Goal: Transaction & Acquisition: Purchase product/service

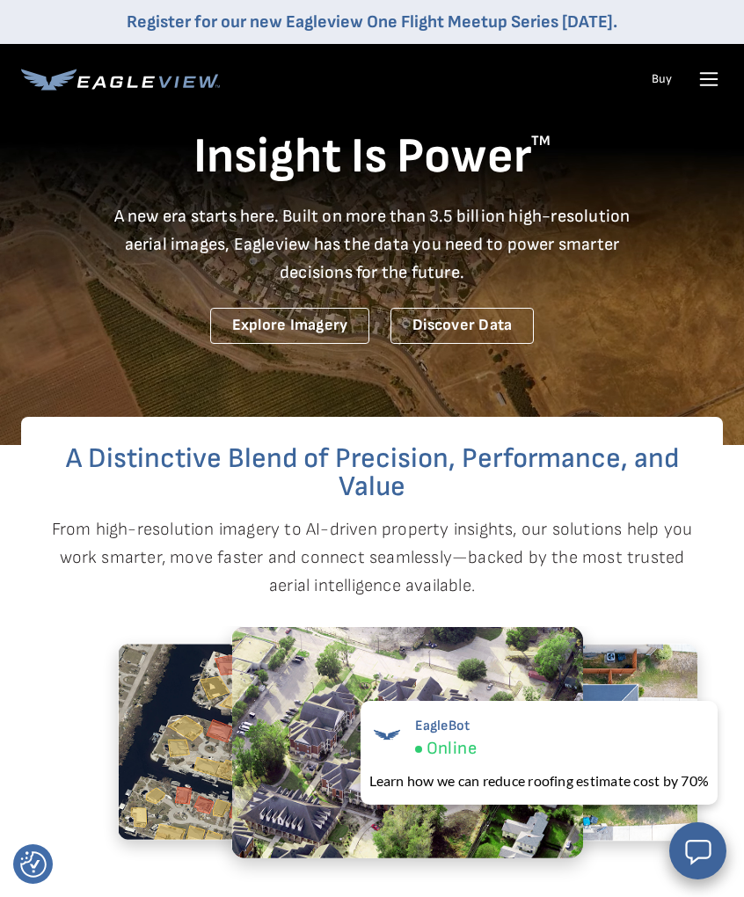
click at [710, 71] on icon at bounding box center [709, 79] width 28 height 28
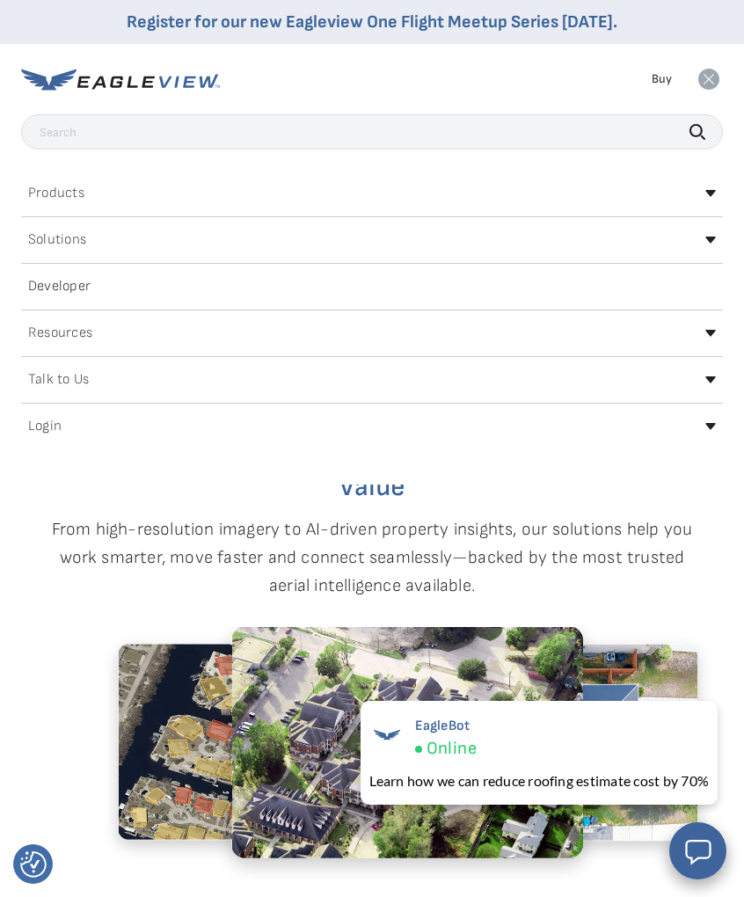
click at [712, 429] on icon at bounding box center [711, 426] width 11 height 7
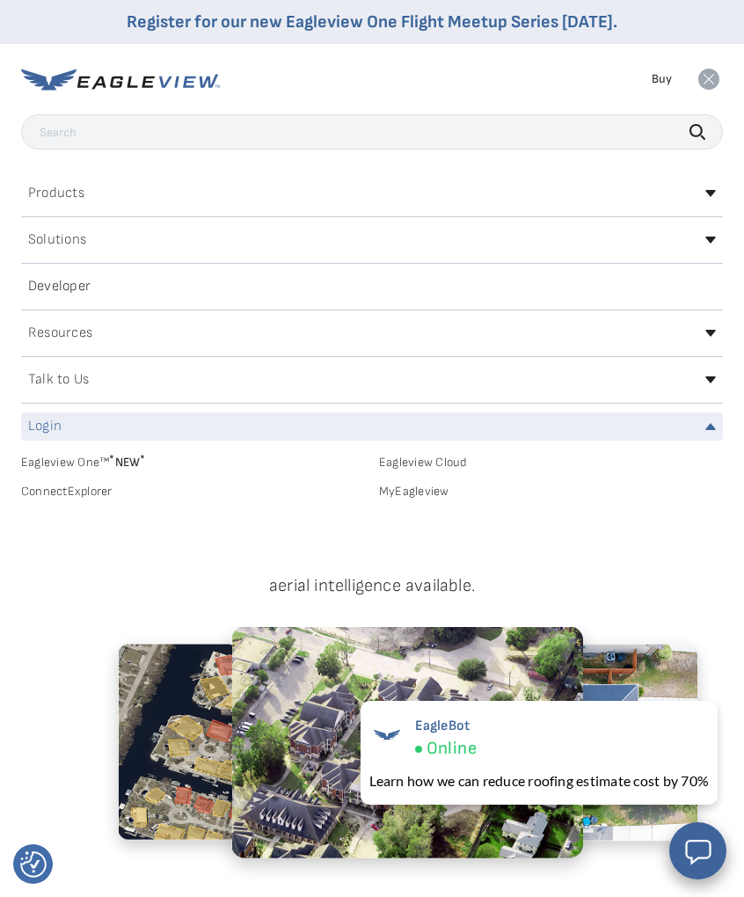
click at [412, 493] on link "MyEagleview" at bounding box center [551, 492] width 344 height 16
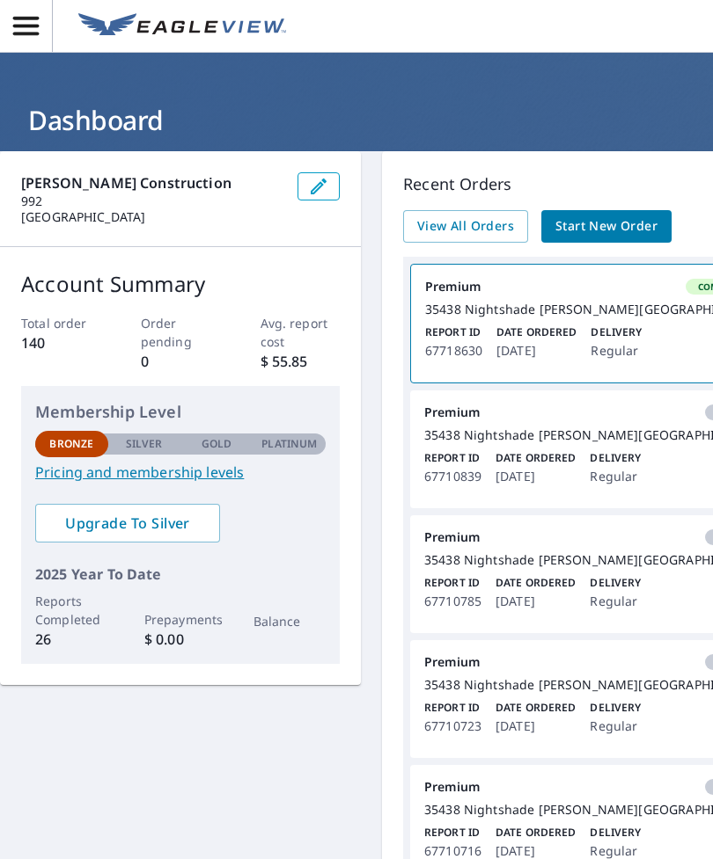
click at [596, 227] on span "Start New Order" at bounding box center [606, 227] width 102 height 22
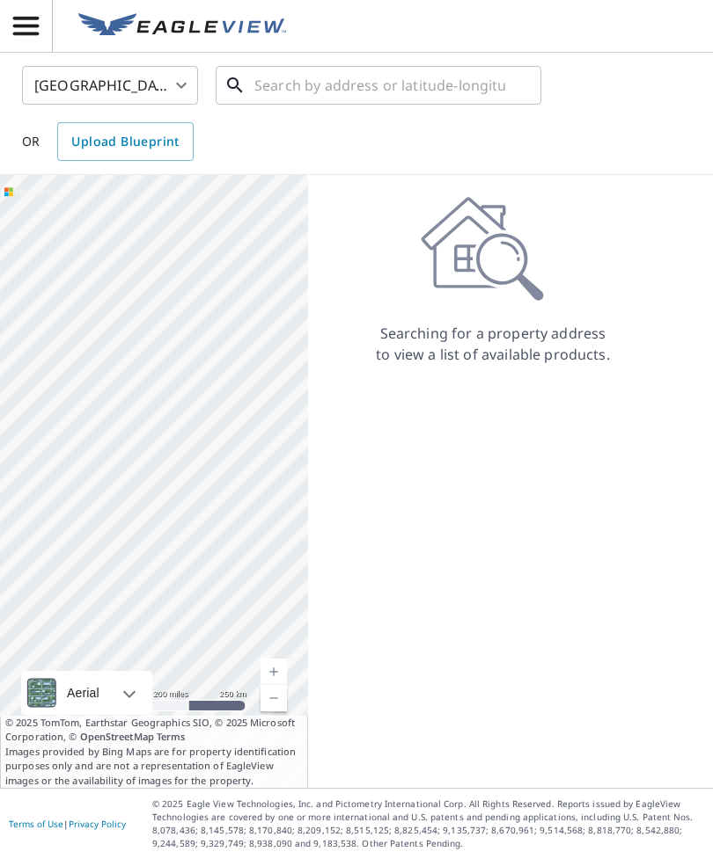
click at [325, 86] on input "text" at bounding box center [379, 85] width 251 height 49
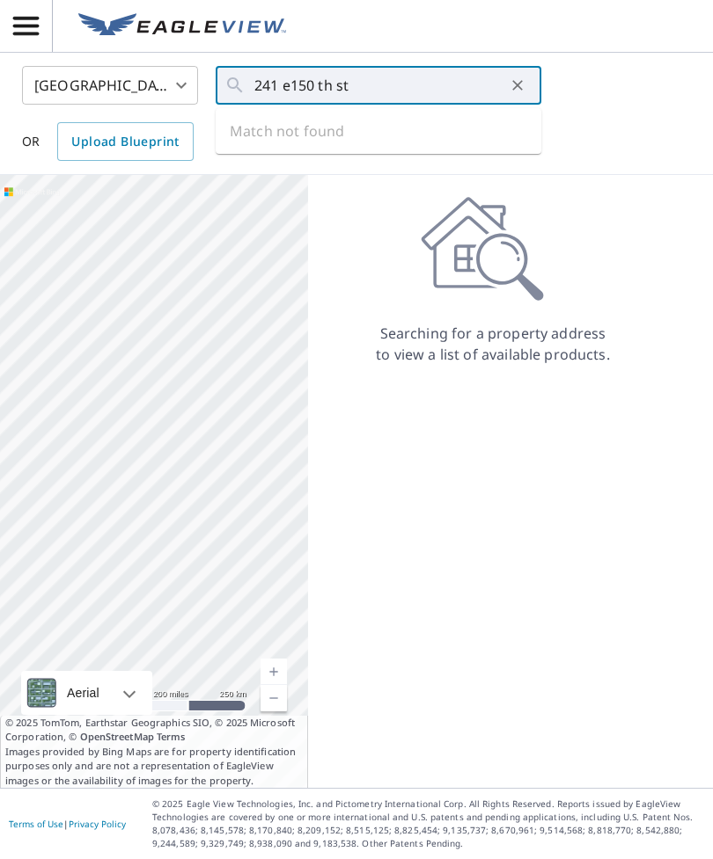
click at [182, 87] on body "PC PC United States US ​ 241 e150 th st ​ Match not found OR Upload Blueprint A…" at bounding box center [356, 429] width 713 height 859
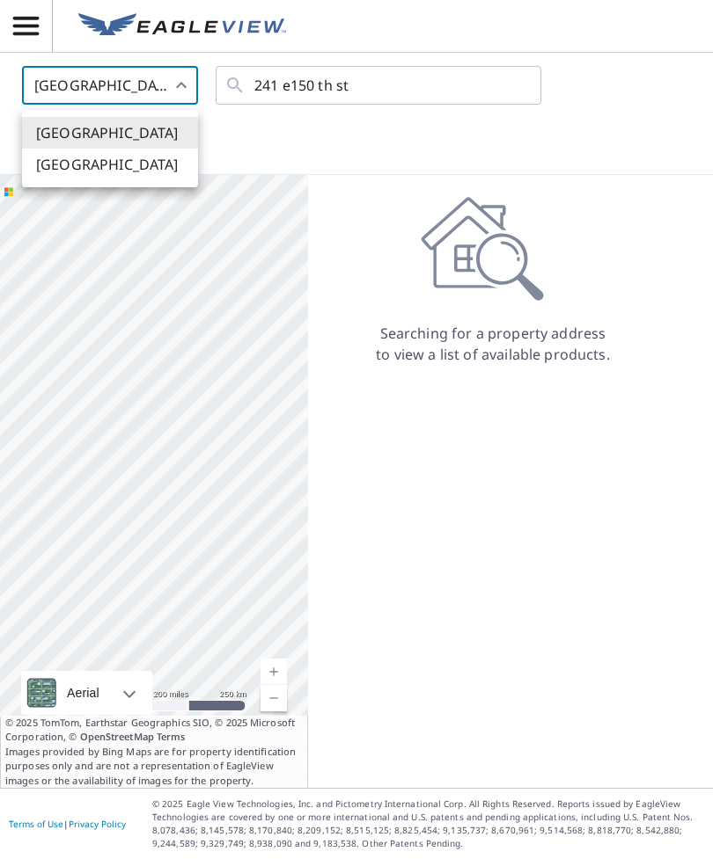
click at [128, 138] on li "[GEOGRAPHIC_DATA]" at bounding box center [110, 133] width 176 height 32
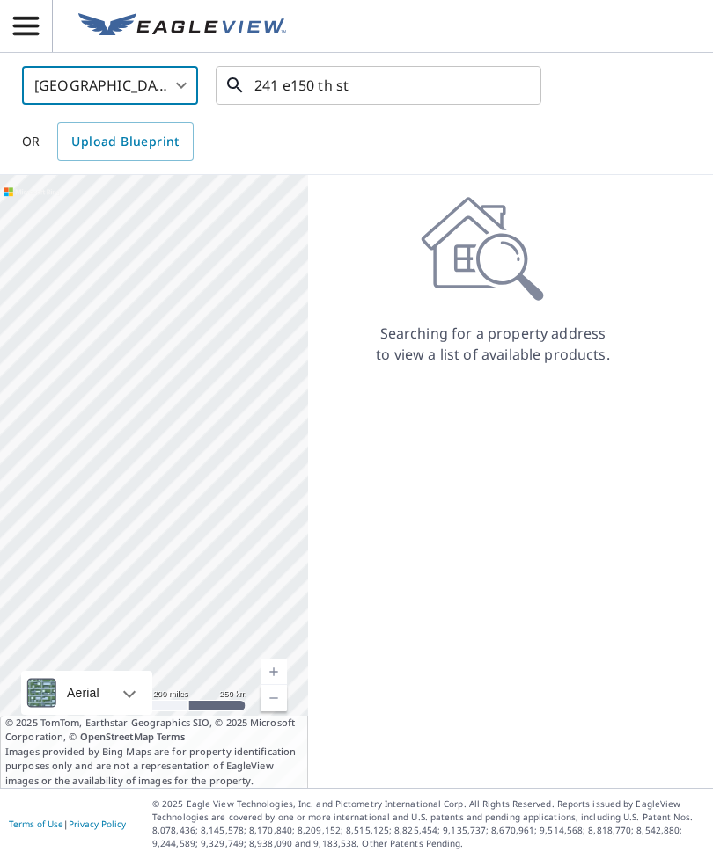
click at [397, 86] on input "241 e150 th st" at bounding box center [379, 85] width 251 height 49
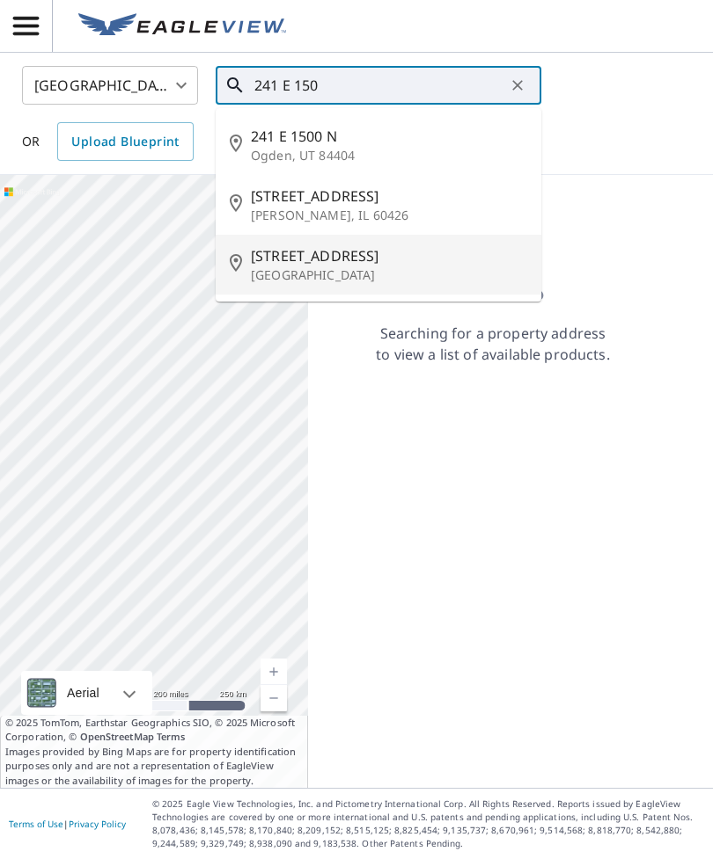
click at [320, 272] on p "Cleveland, OH 44110" at bounding box center [389, 276] width 276 height 18
type input "241 E 150th St Cleveland, OH 44110"
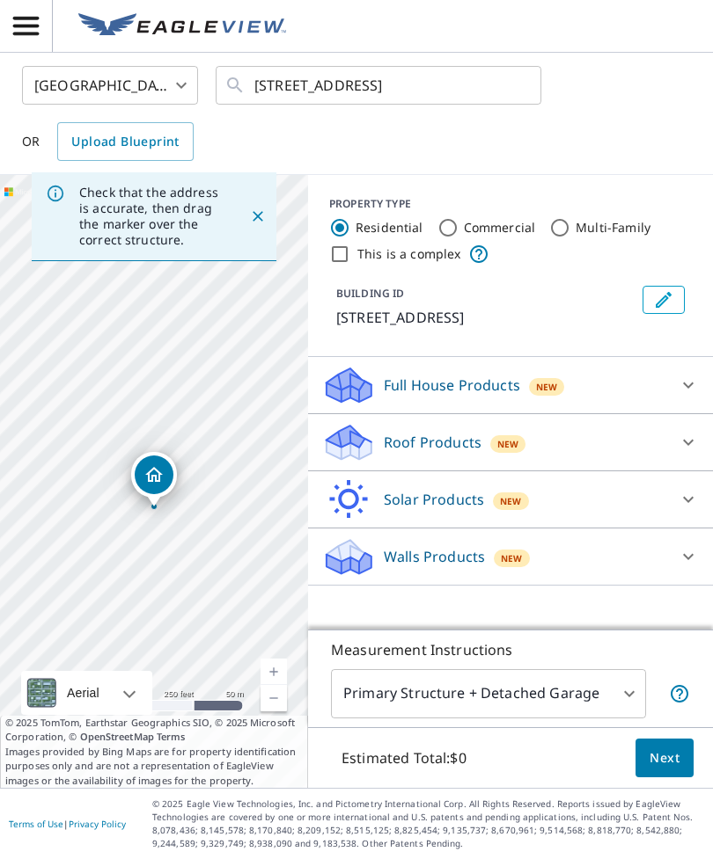
click at [689, 445] on icon at bounding box center [688, 443] width 11 height 6
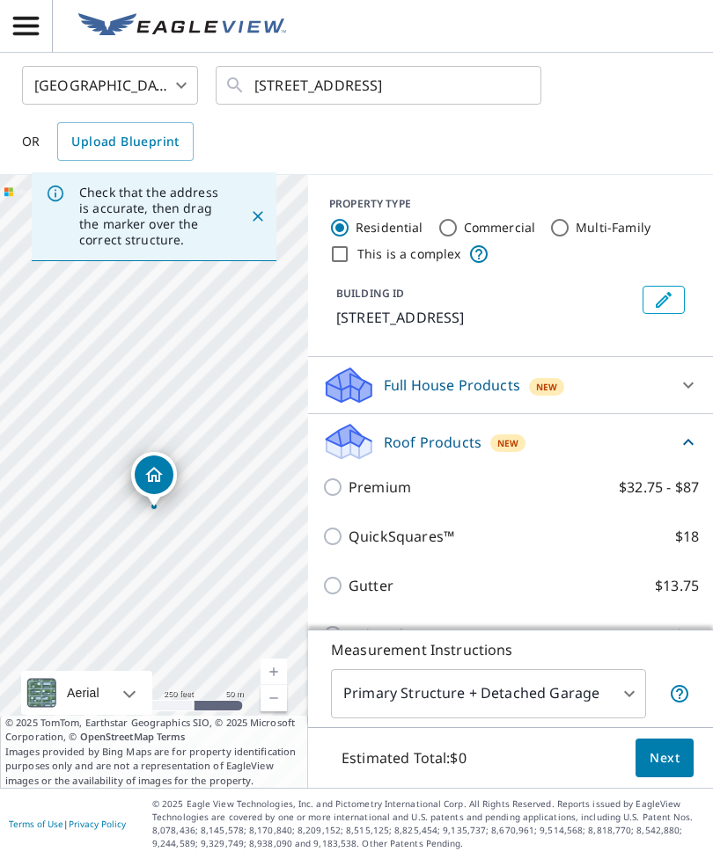
click at [330, 479] on input "Premium $32.75 - $87" at bounding box center [335, 487] width 26 height 21
checkbox input "true"
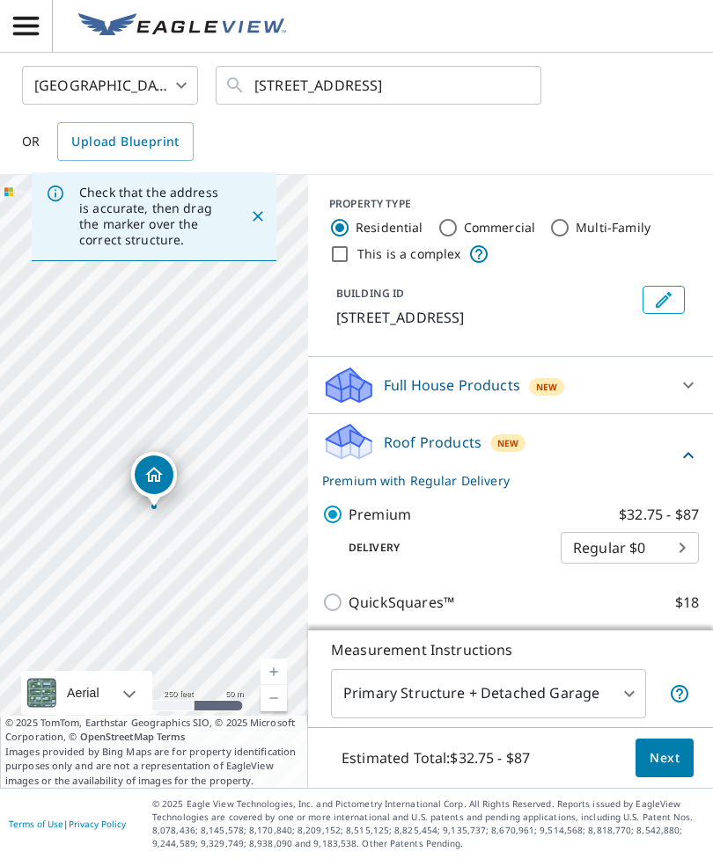
click at [661, 770] on span "Next" at bounding box center [664, 759] width 30 height 22
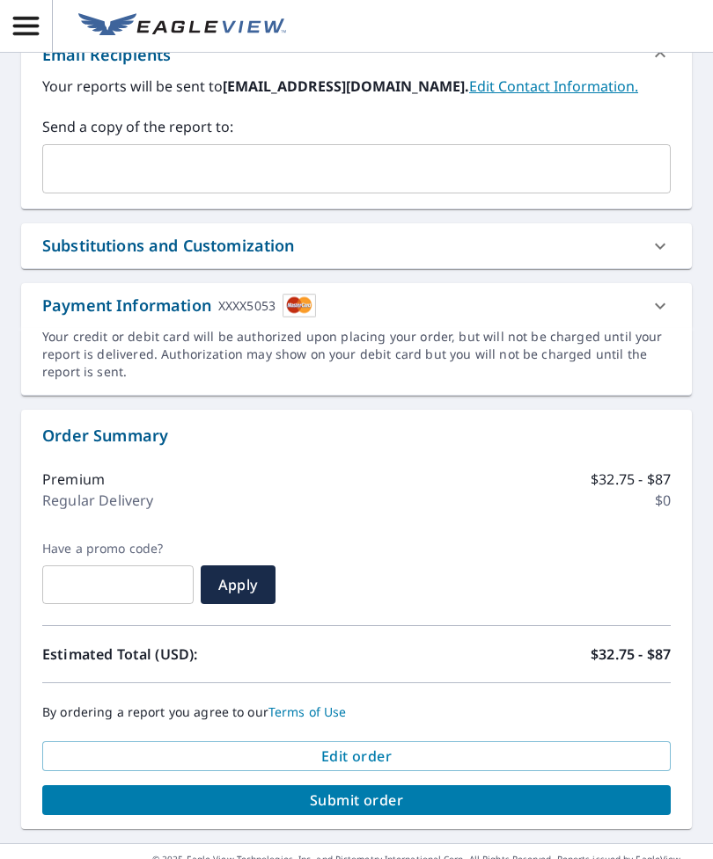
scroll to position [653, 0]
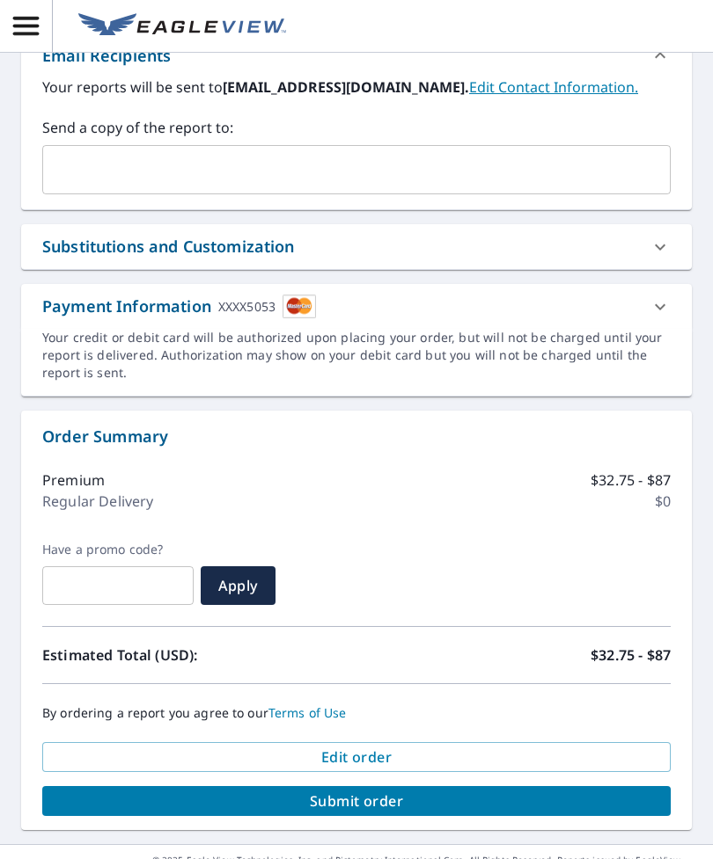
click at [419, 806] on span "Submit order" at bounding box center [356, 801] width 600 height 19
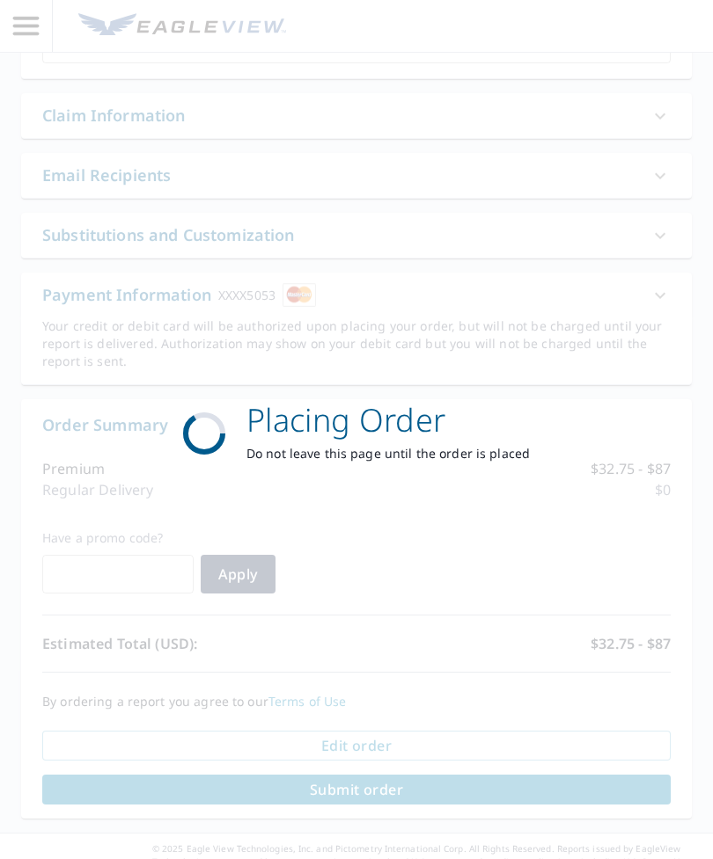
scroll to position [523, 0]
